Goal: Check status

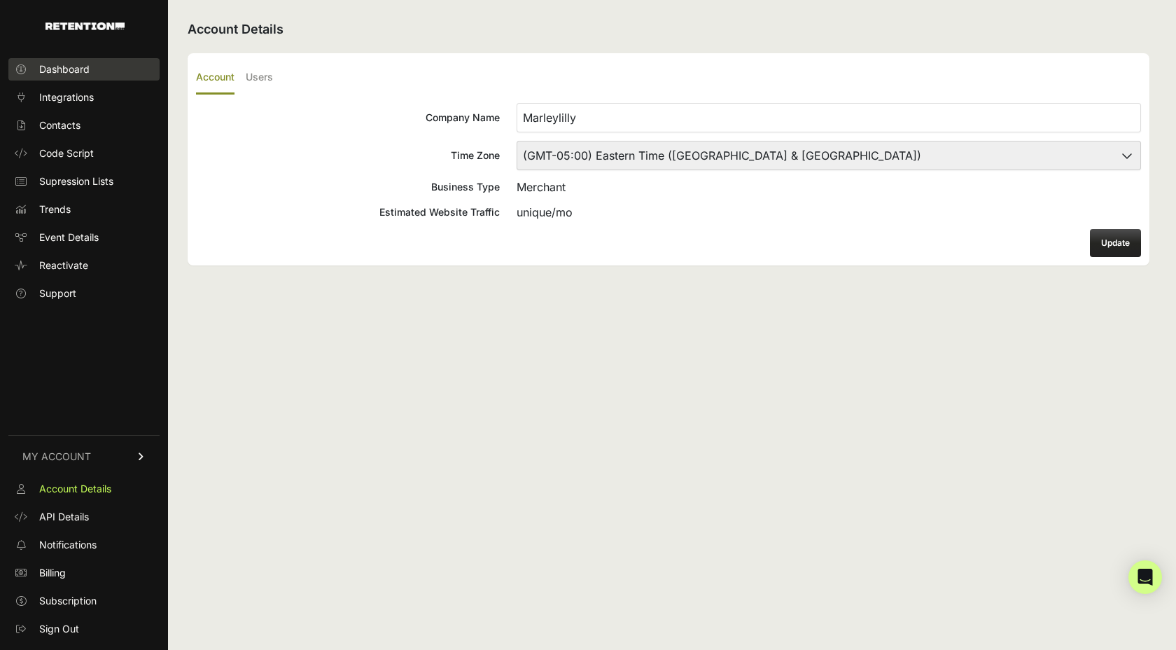
click at [72, 69] on span "Dashboard" at bounding box center [64, 69] width 50 height 14
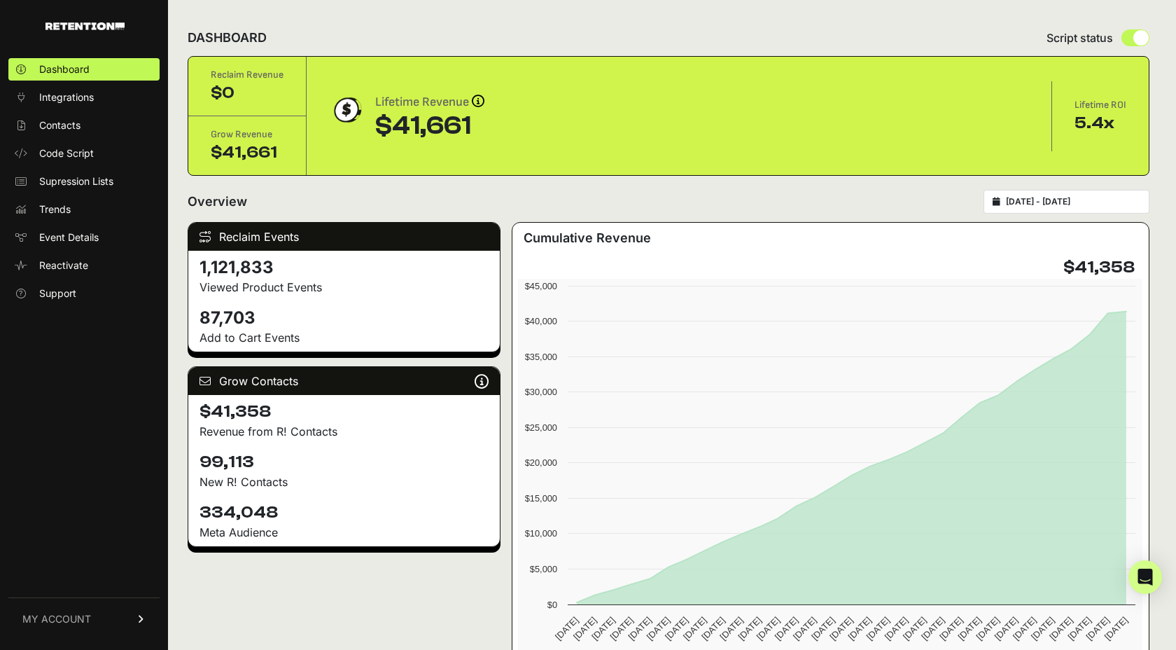
click at [1039, 200] on input "[DATE] - [DATE]" at bounding box center [1073, 201] width 134 height 11
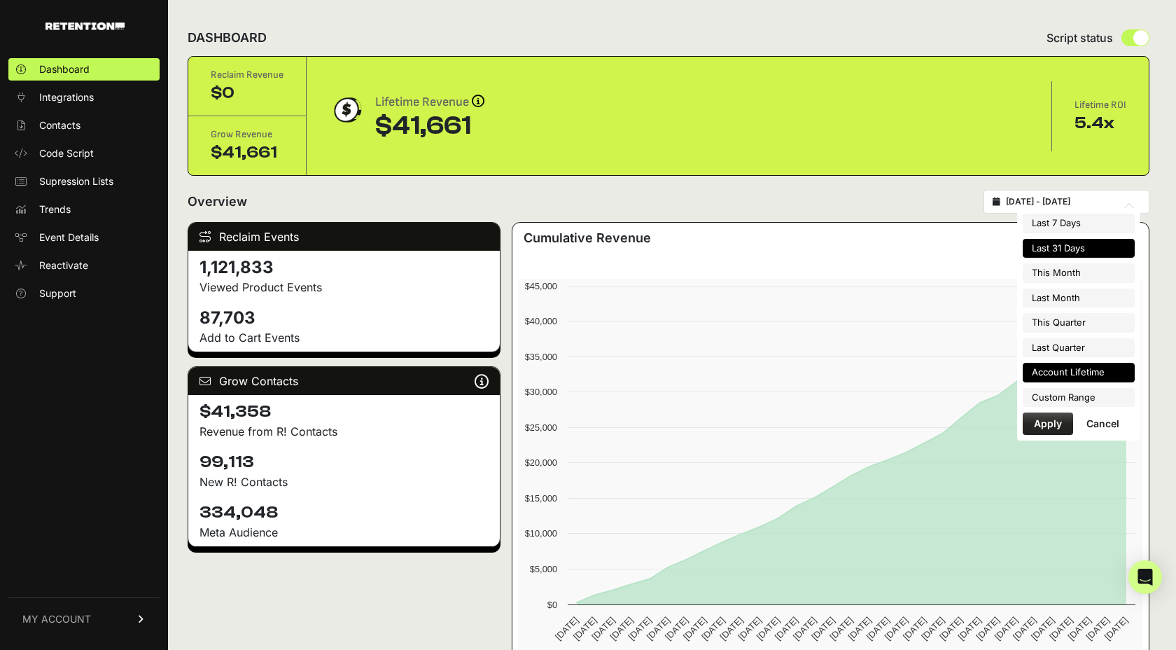
click at [1051, 376] on li "Account Lifetime" at bounding box center [1079, 373] width 112 height 20
type input "[DATE] - [DATE]"
